Goal: Information Seeking & Learning: Learn about a topic

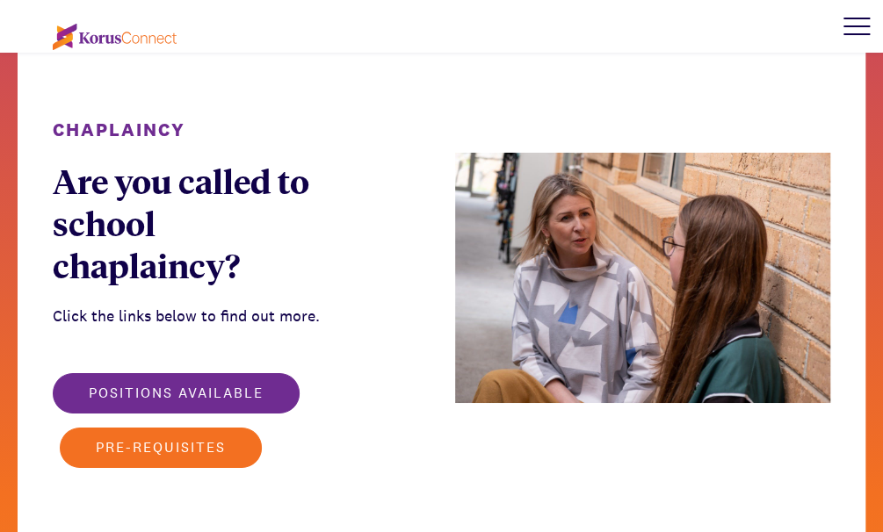
scroll to position [2311, 0]
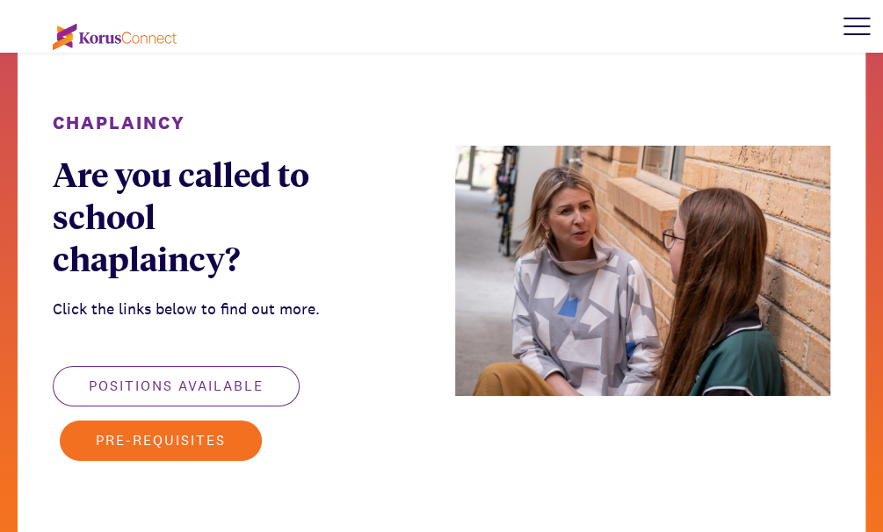
click at [218, 366] on button "Positions available" at bounding box center [176, 386] width 247 height 40
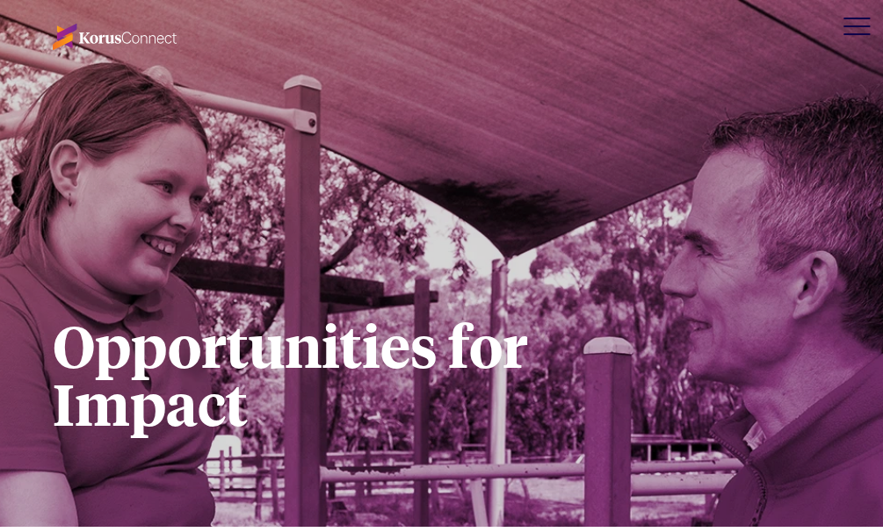
click at [862, 38] on div at bounding box center [856, 26] width 53 height 53
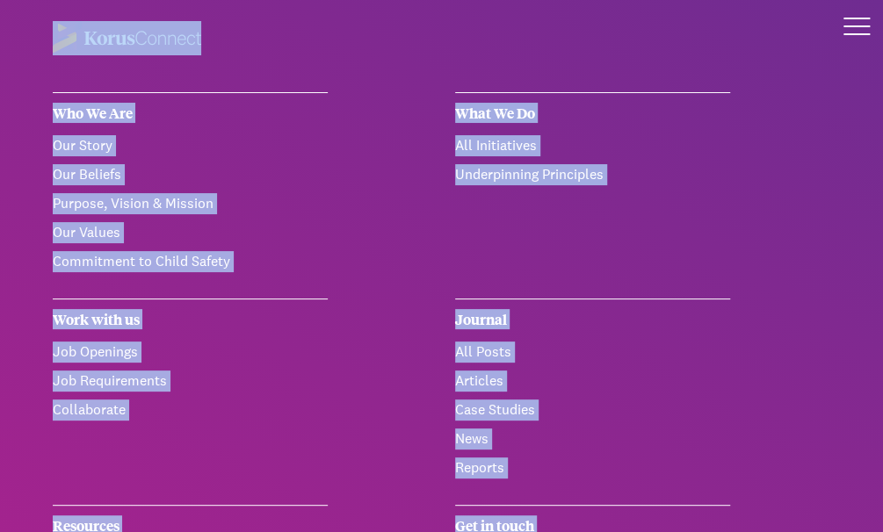
drag, startPoint x: 875, startPoint y: 46, endPoint x: 873, endPoint y: 84, distance: 38.7
click at [873, 53] on div "Who We Are Learn more about us. Our Story Our Beliefs Purpose, Vision & Mission…" at bounding box center [441, 26] width 883 height 53
click at [845, 76] on div at bounding box center [441, 46] width 883 height 92
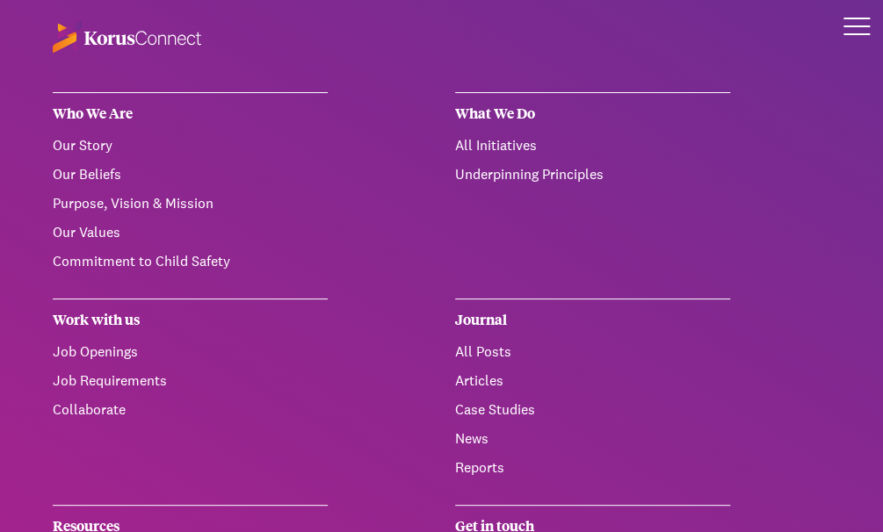
click at [475, 346] on link "All Posts" at bounding box center [483, 352] width 56 height 18
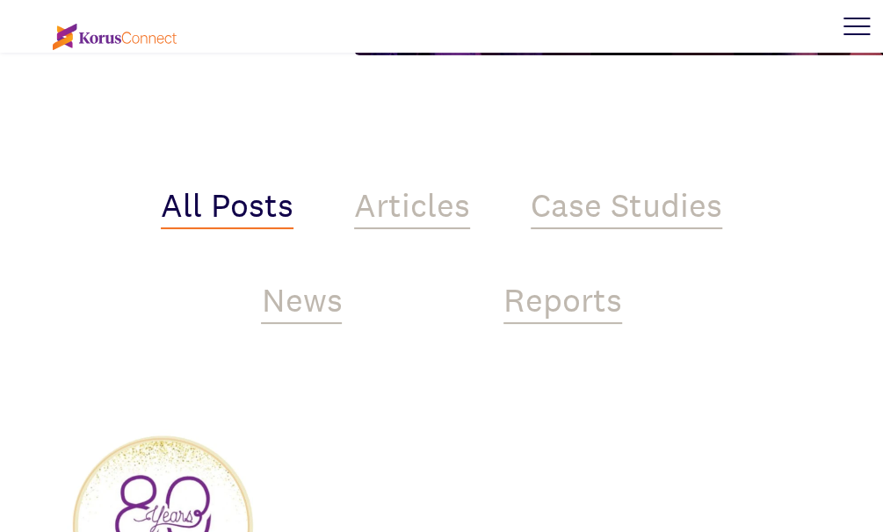
scroll to position [569, 0]
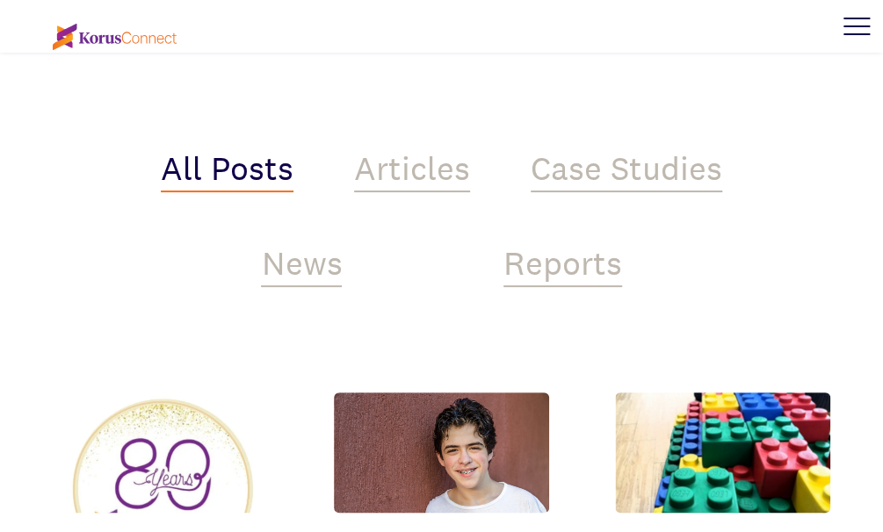
click at [615, 175] on div "Case Studies" at bounding box center [626, 171] width 191 height 42
